Goal: Find specific page/section: Find specific page/section

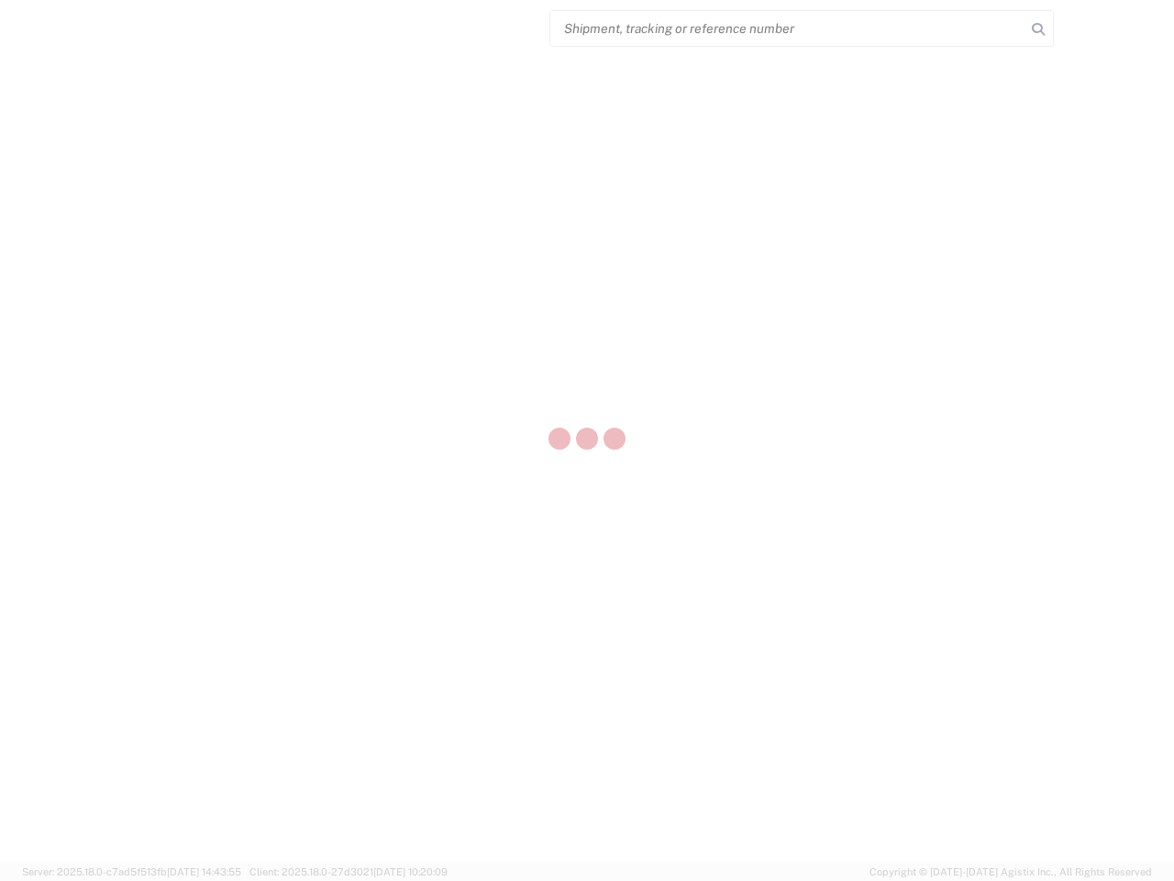
select select "US"
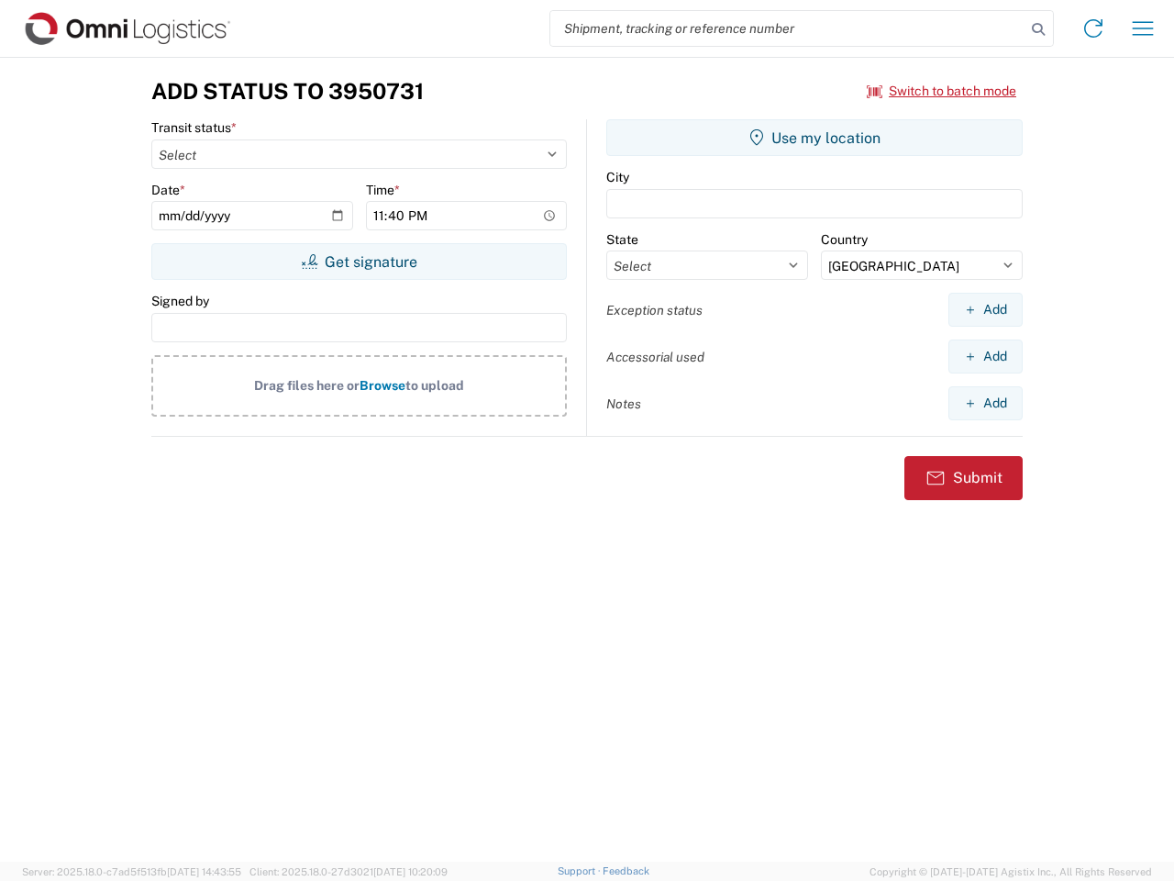
click at [788, 28] on input "search" at bounding box center [787, 28] width 475 height 35
click at [1039, 29] on icon at bounding box center [1039, 30] width 26 height 26
click at [1094, 28] on icon at bounding box center [1093, 28] width 29 height 29
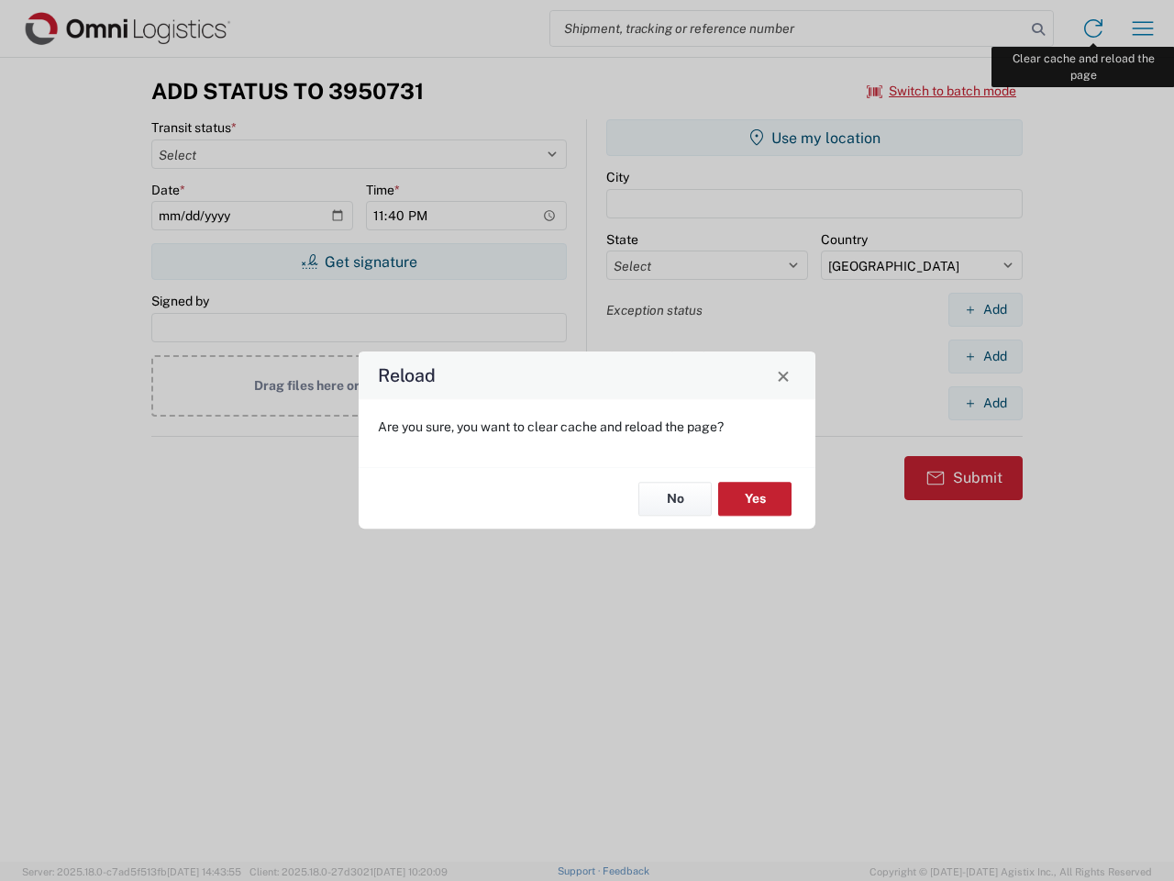
click at [1143, 28] on div "Reload Are you sure, you want to clear cache and reload the page? No Yes" at bounding box center [587, 440] width 1174 height 881
click at [942, 91] on div "Reload Are you sure, you want to clear cache and reload the page? No Yes" at bounding box center [587, 440] width 1174 height 881
click at [359, 261] on div "Reload Are you sure, you want to clear cache and reload the page? No Yes" at bounding box center [587, 440] width 1174 height 881
click at [815, 138] on div "Reload Are you sure, you want to clear cache and reload the page? No Yes" at bounding box center [587, 440] width 1174 height 881
click at [985, 309] on div "Reload Are you sure, you want to clear cache and reload the page? No Yes" at bounding box center [587, 440] width 1174 height 881
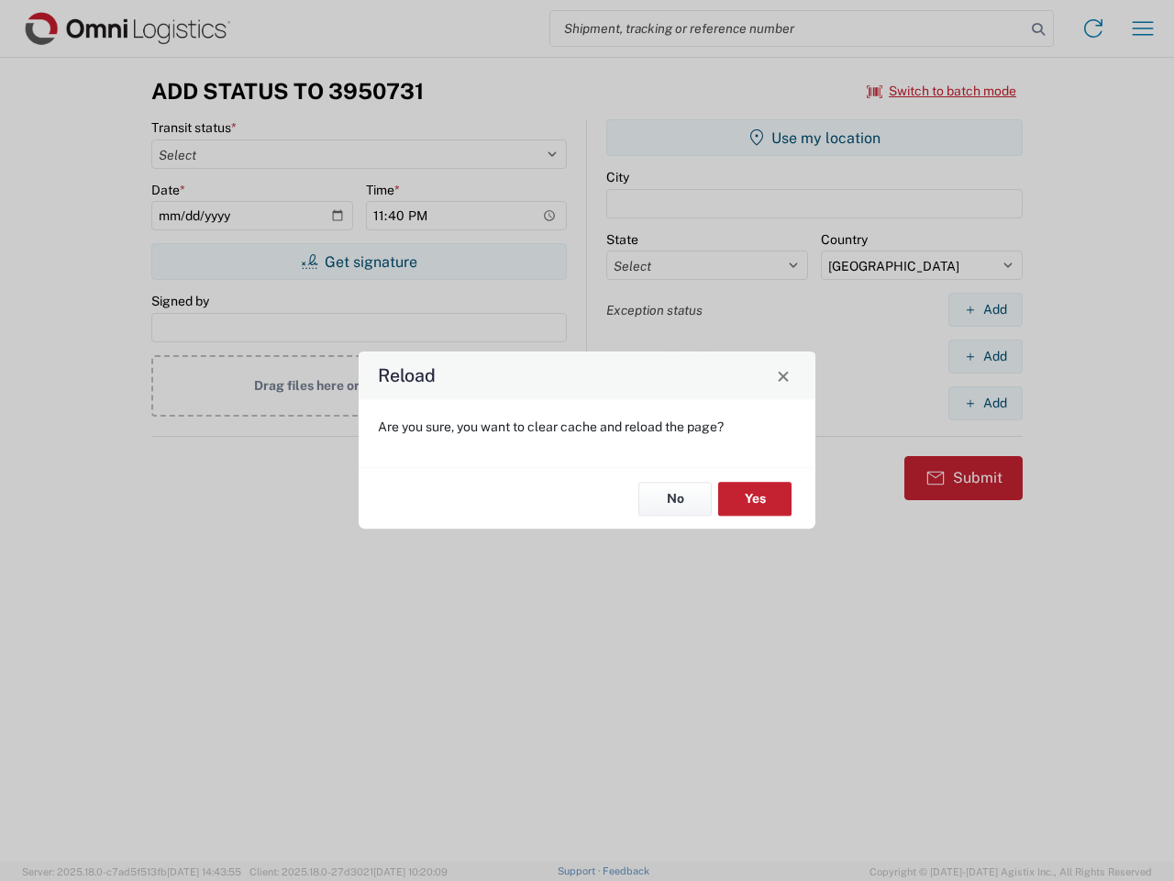
click at [985, 356] on div "Reload Are you sure, you want to clear cache and reload the page? No Yes" at bounding box center [587, 440] width 1174 height 881
click at [985, 403] on div "Reload Are you sure, you want to clear cache and reload the page? No Yes" at bounding box center [587, 440] width 1174 height 881
